Goal: Use online tool/utility: Use online tool/utility

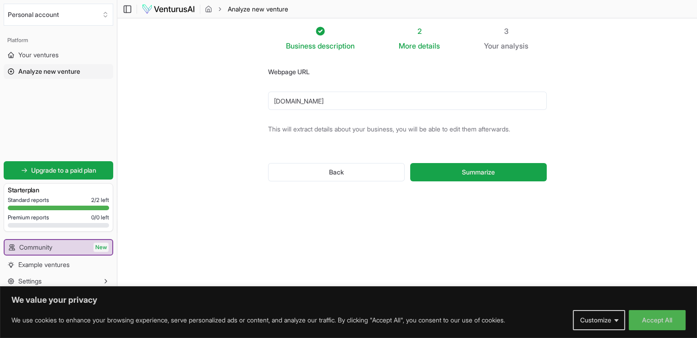
click at [410, 163] on button "Summarize" at bounding box center [478, 172] width 136 height 18
type input "b"
type input "h"
click at [410, 163] on button "Summarize" at bounding box center [478, 172] width 136 height 18
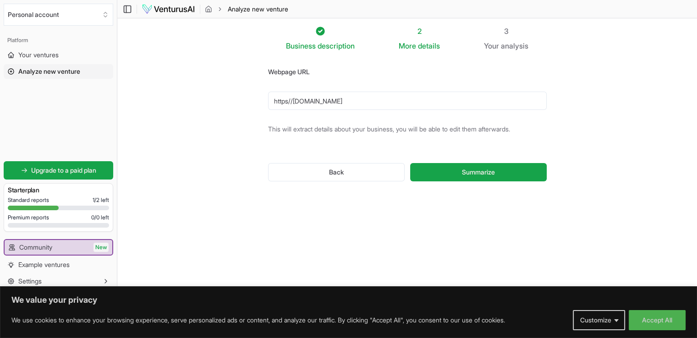
click at [388, 125] on p "This will extract details about your business, you will be able to edit them af…" at bounding box center [407, 129] width 278 height 9
click at [452, 167] on button "Summarize" at bounding box center [478, 172] width 136 height 18
click at [436, 176] on button "Summarize" at bounding box center [478, 172] width 136 height 18
click at [380, 101] on input "https//[DOMAIN_NAME]" at bounding box center [407, 101] width 278 height 18
type input "h"
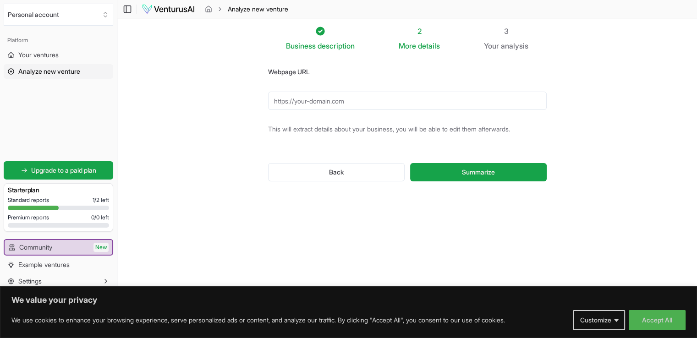
drag, startPoint x: 354, startPoint y: 105, endPoint x: 278, endPoint y: 101, distance: 75.7
click at [278, 101] on input "Webpage URL" at bounding box center [407, 101] width 278 height 18
click at [303, 103] on input "https//" at bounding box center [407, 101] width 278 height 18
type input "h"
paste input "[URL][DOMAIN_NAME]"
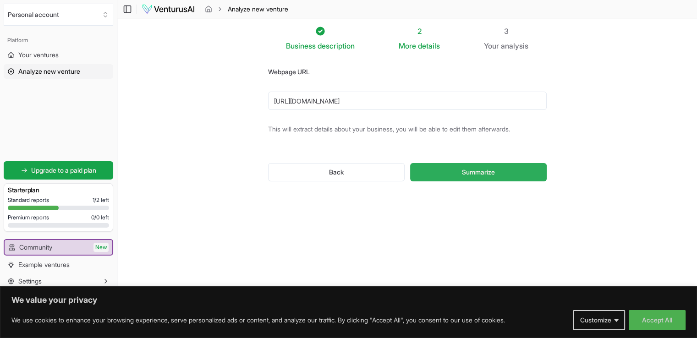
type input "[URL][DOMAIN_NAME]"
click at [452, 174] on button "Summarize" at bounding box center [478, 172] width 136 height 18
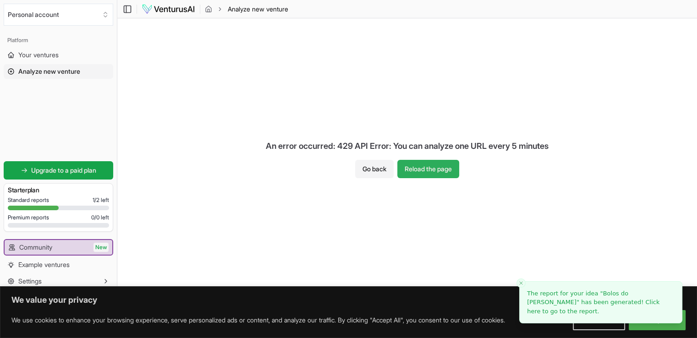
click at [443, 169] on button "Reload the page" at bounding box center [428, 169] width 62 height 18
